Goal: Transaction & Acquisition: Purchase product/service

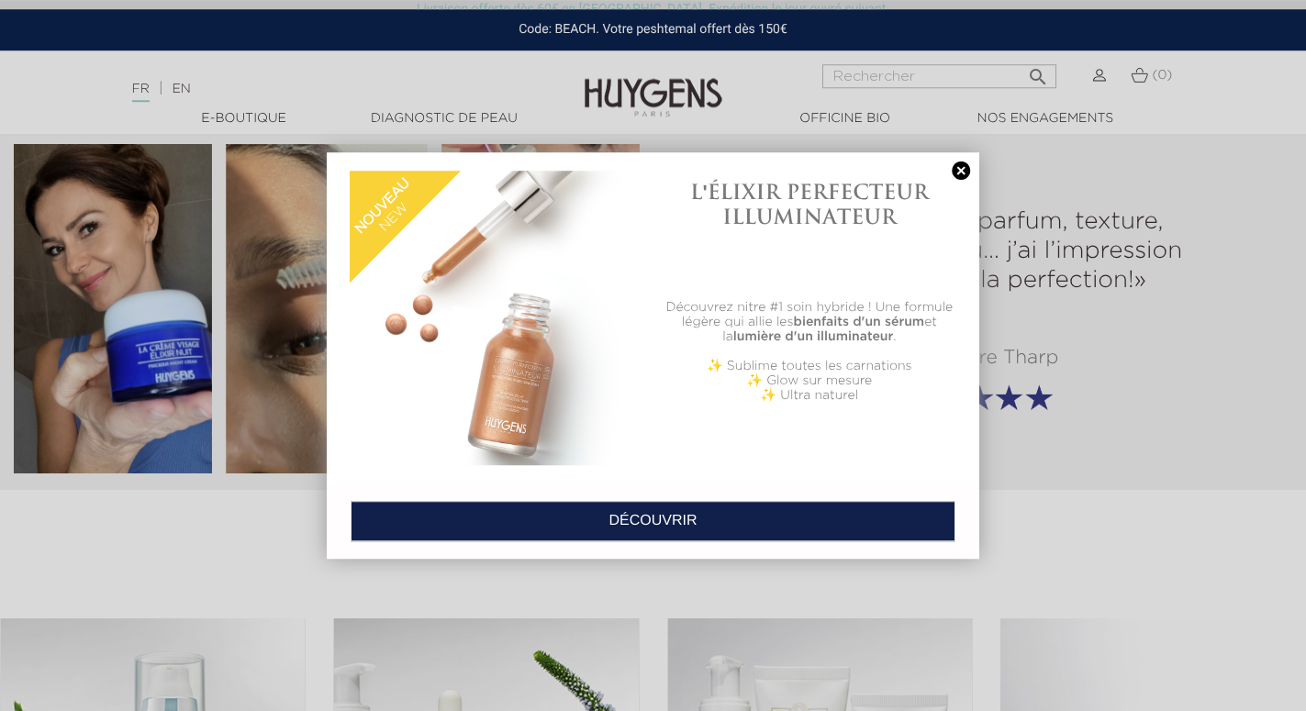
scroll to position [2341, 0]
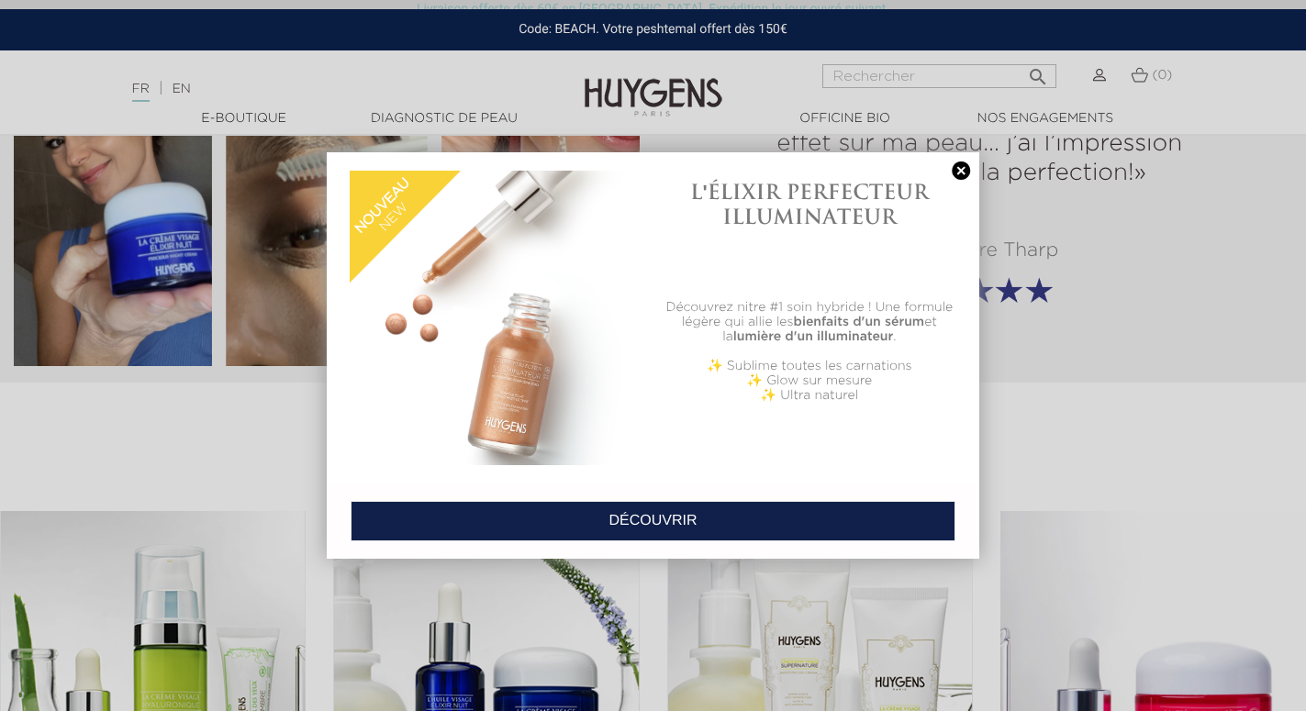
click at [957, 168] on link at bounding box center [961, 171] width 26 height 19
click at [957, 168] on h2 "« Composition, parfum, texture, effet sur ma peau… j’ai l’impression d’avoir tr…" at bounding box center [979, 144] width 413 height 88
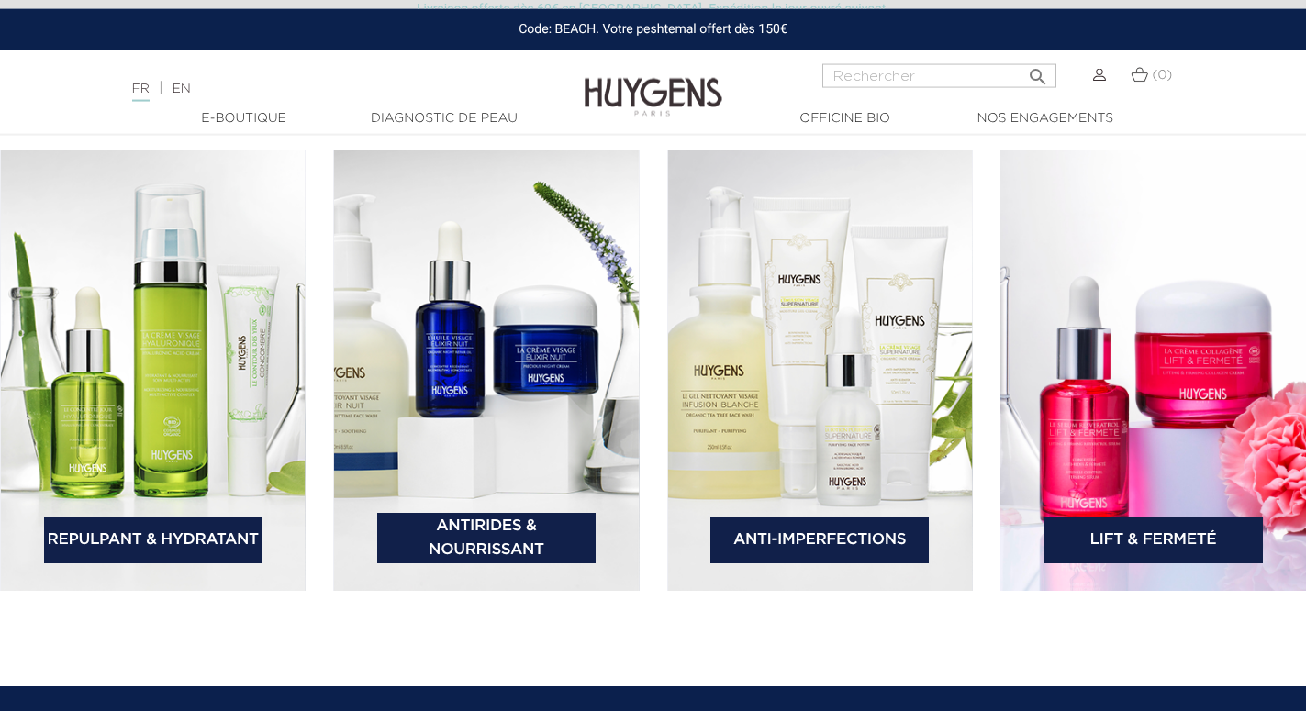
scroll to position [2715, 0]
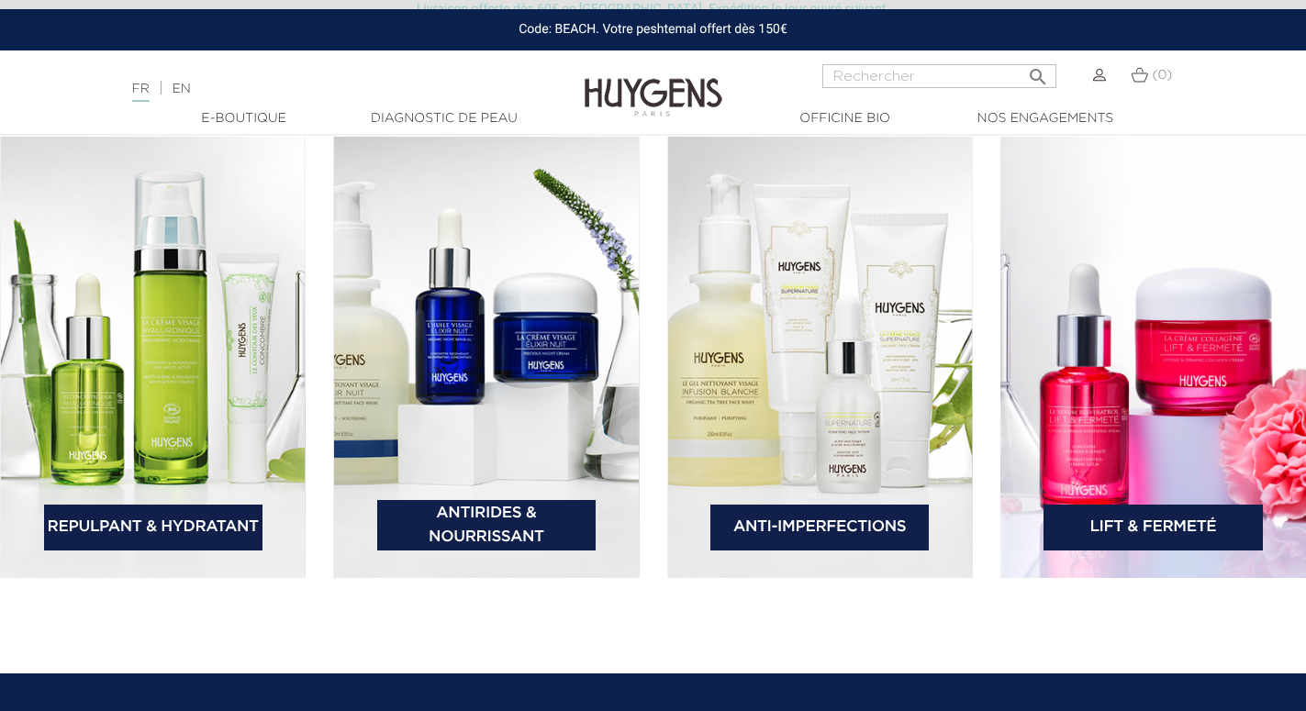
click at [533, 528] on link "Antirides & Nourrissant" at bounding box center [486, 525] width 218 height 50
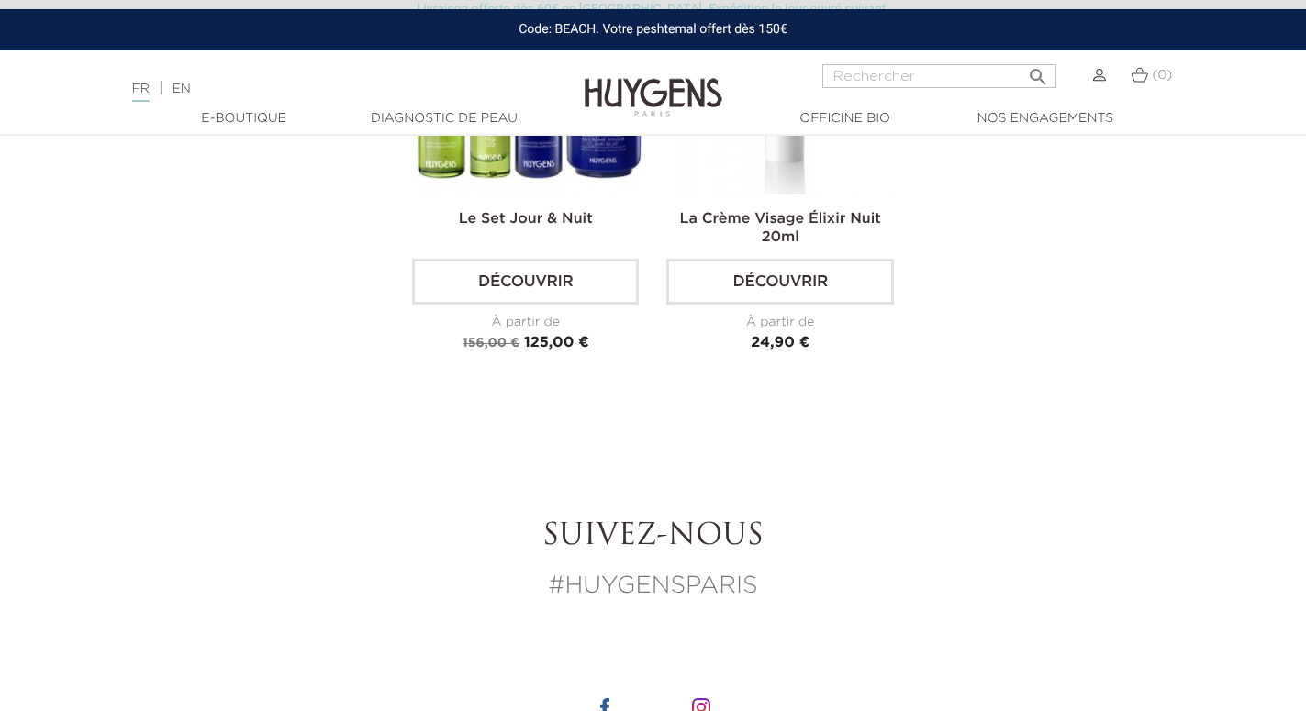
scroll to position [1873, 0]
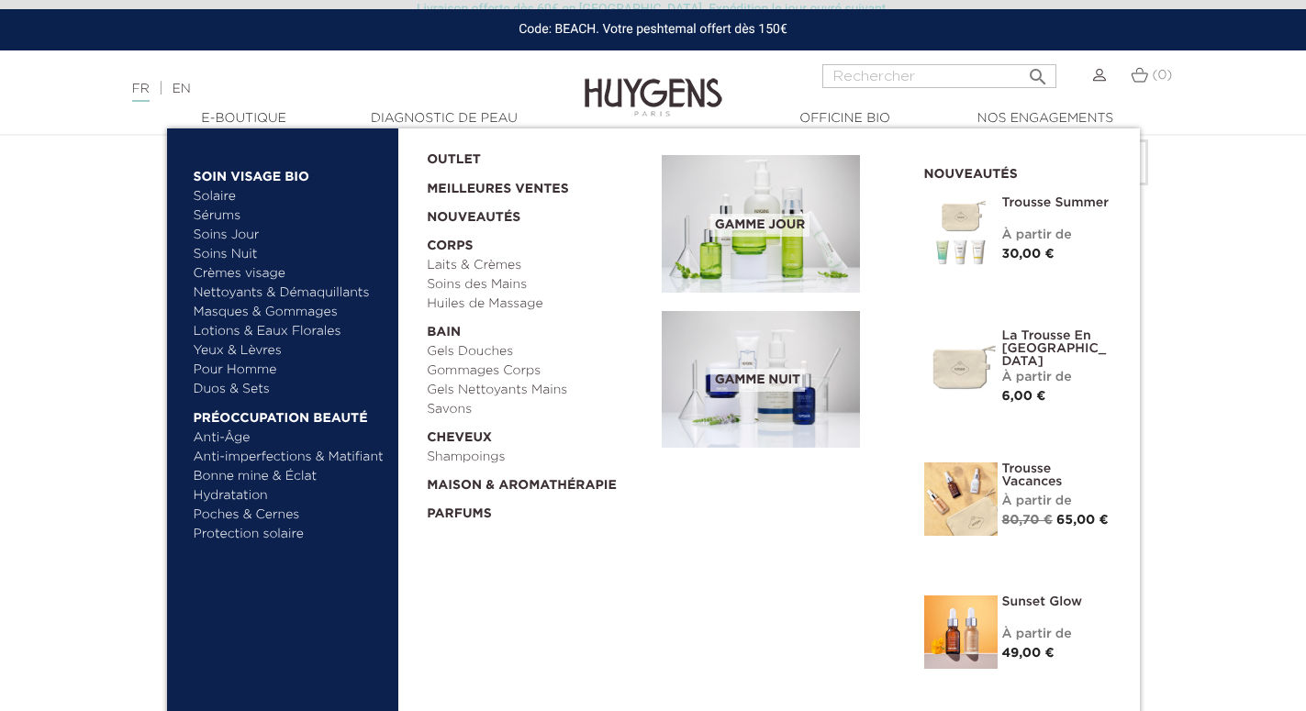
click at [250, 238] on link "Soins Jour" at bounding box center [290, 235] width 192 height 19
